Goal: Navigation & Orientation: Find specific page/section

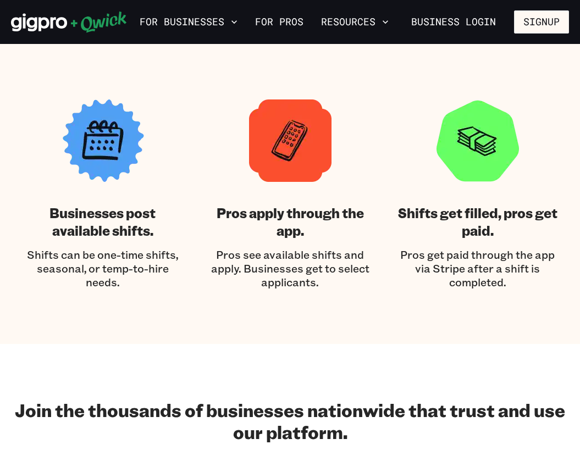
scroll to position [1100, 0]
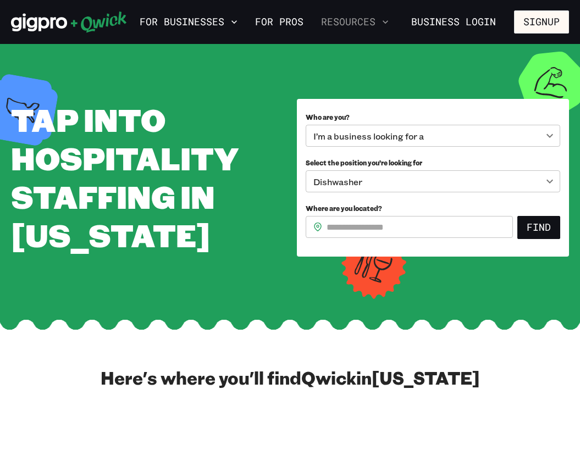
click at [391, 22] on icon "button" at bounding box center [385, 21] width 11 height 11
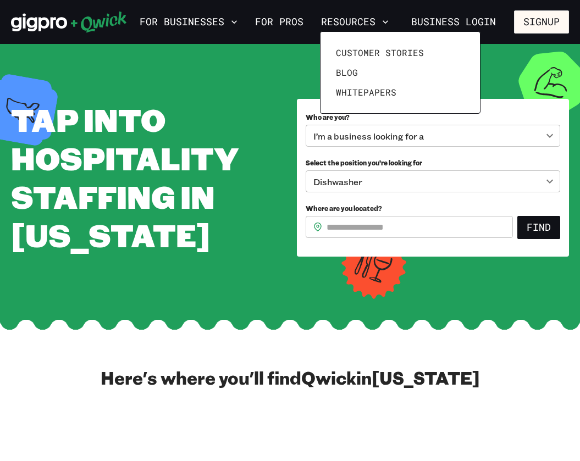
click at [238, 24] on div at bounding box center [290, 230] width 580 height 461
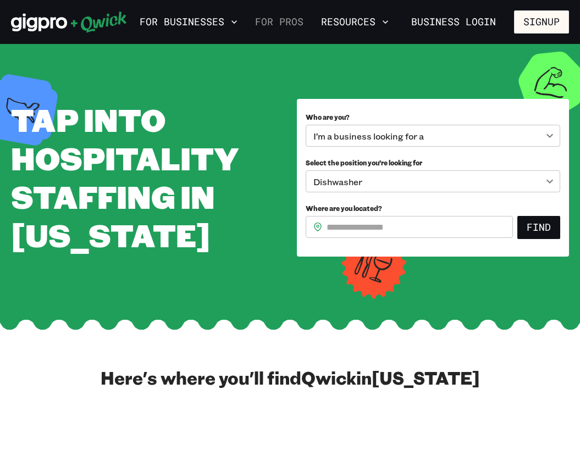
click at [284, 21] on link "For Pros" at bounding box center [279, 22] width 57 height 19
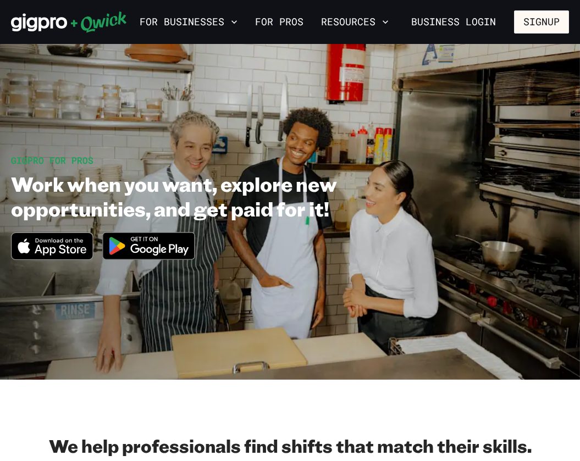
click at [124, 337] on section "GIGPRO FOR PROS Work when you want, explore new opportunities, and get paid for…" at bounding box center [290, 212] width 580 height 336
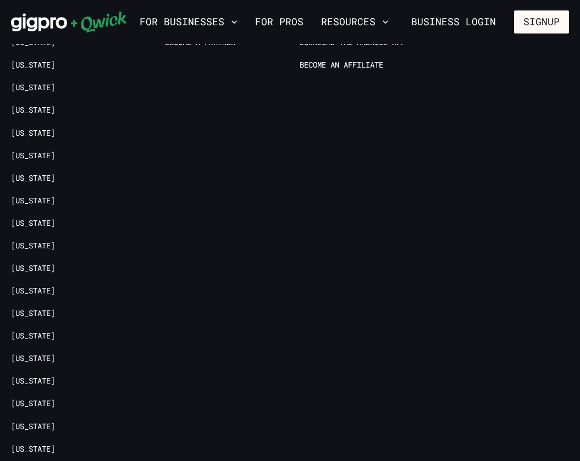
scroll to position [2133, 0]
click at [55, 310] on link "[US_STATE]" at bounding box center [33, 314] width 44 height 10
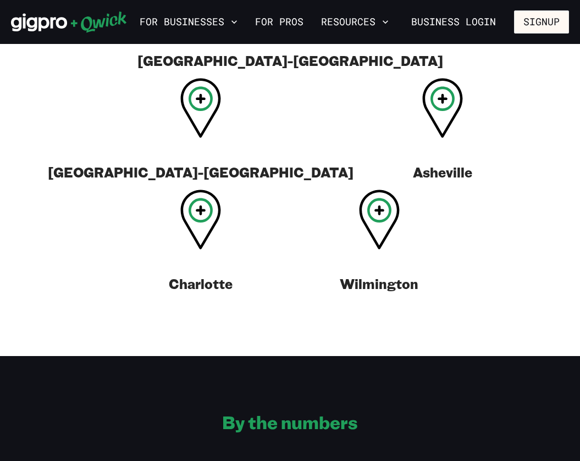
scroll to position [484, 0]
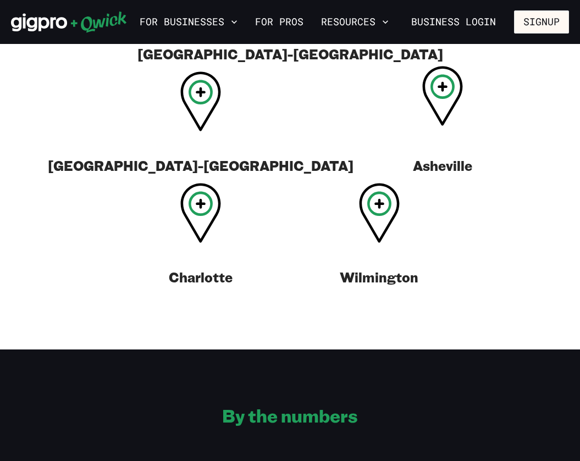
click at [422, 123] on icon at bounding box center [442, 96] width 41 height 60
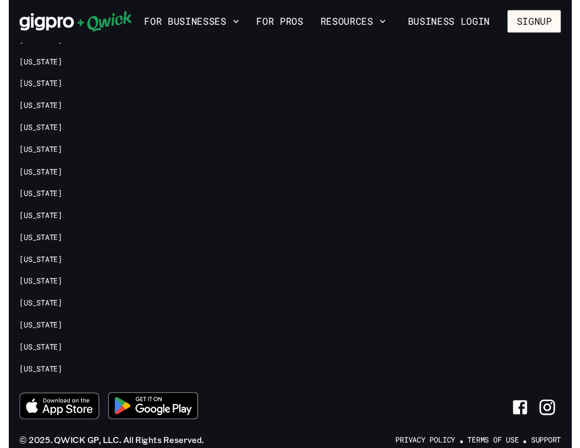
scroll to position [2403, 0]
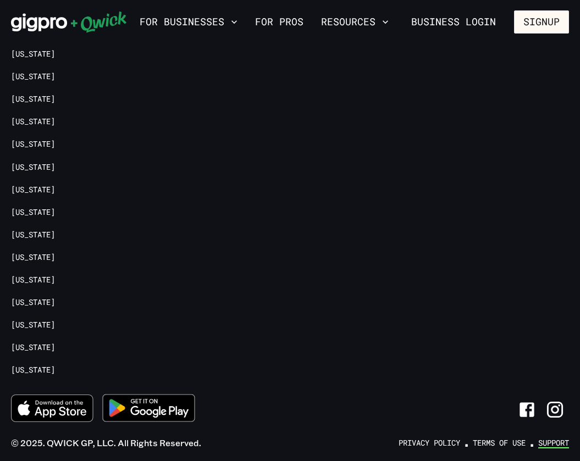
click at [555, 438] on link "Support" at bounding box center [553, 443] width 31 height 10
